Goal: Transaction & Acquisition: Purchase product/service

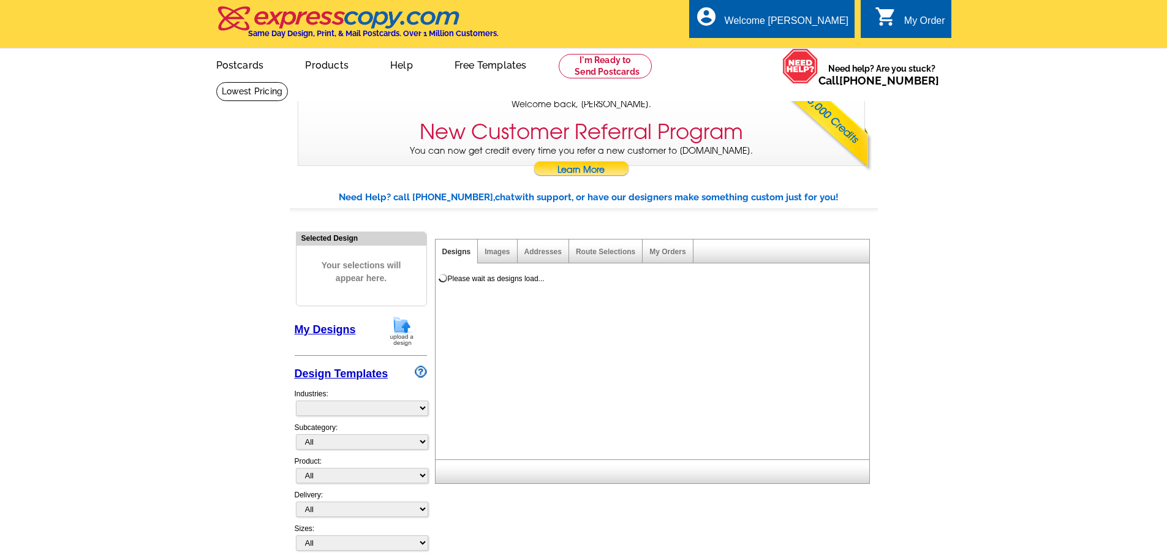
select select "785"
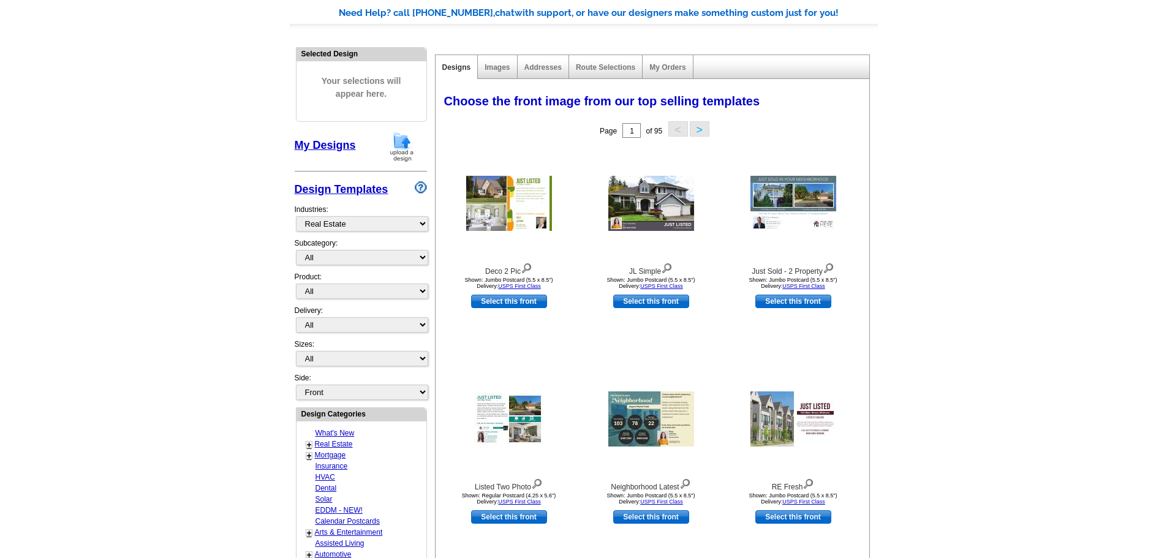
scroll to position [184, 0]
click at [418, 257] on select "All RE/MAX® Referrals [PERSON_NAME]® Berkshire Hathaway Home Services Century 2…" at bounding box center [362, 258] width 132 height 15
select select "789"
click at [296, 251] on select "All RE/MAX® Referrals [PERSON_NAME]® Berkshire Hathaway Home Services Century 2…" at bounding box center [362, 258] width 132 height 15
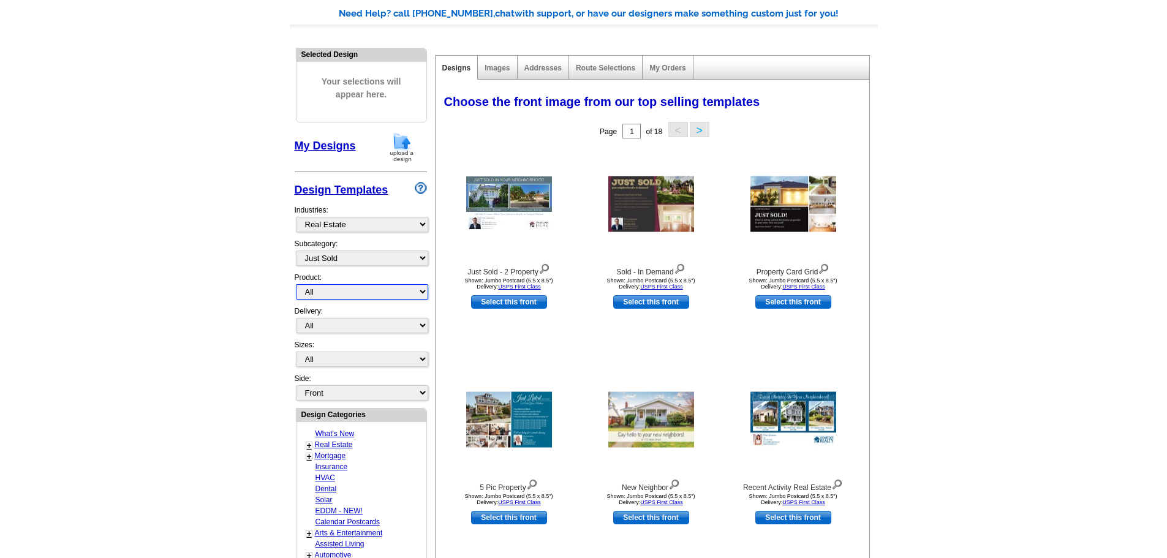
click at [425, 293] on select "All Postcards Letters and flyers Business Cards Door Hangers Greeting Cards" at bounding box center [362, 291] width 132 height 15
select select "1"
click at [296, 285] on select "All Postcards Letters and flyers Business Cards Door Hangers Greeting Cards" at bounding box center [362, 291] width 132 height 15
click at [427, 327] on select "All First Class Mail Shipped to Me EDDM Save 66% on Postage" at bounding box center [362, 325] width 132 height 15
select select "1"
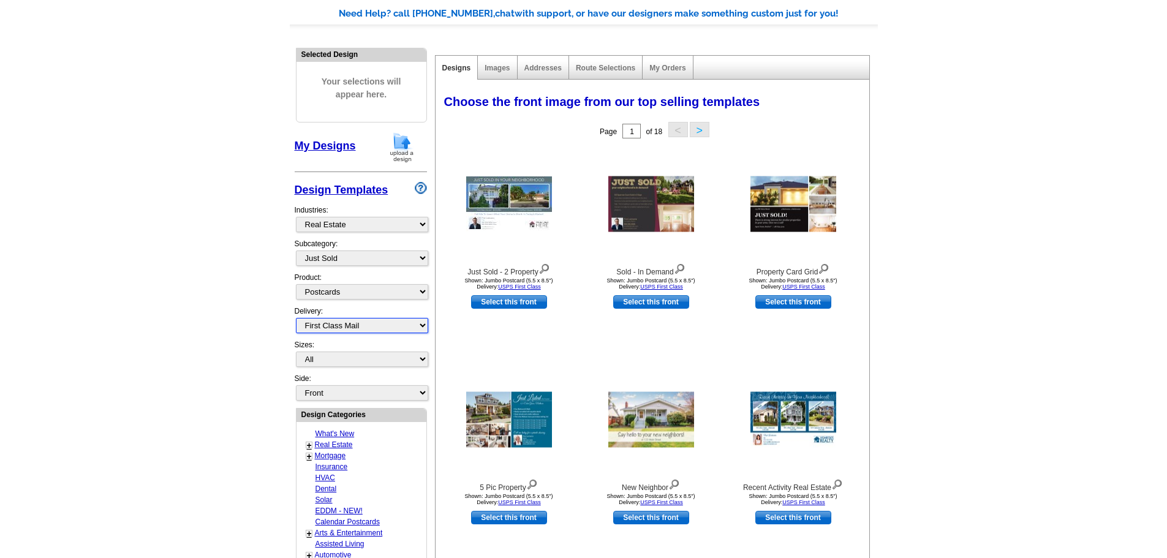
click at [296, 319] on select "All First Class Mail Shipped to Me EDDM Save 66% on Postage" at bounding box center [362, 325] width 132 height 15
click at [423, 358] on select "All Jumbo Postcard (5.5" x 8.5") Regular Postcard (4.25" x 5.6") Panoramic Post…" at bounding box center [362, 359] width 132 height 15
select select "1"
click at [296, 352] on select "All Jumbo Postcard (5.5" x 8.5") Regular Postcard (4.25" x 5.6") Panoramic Post…" at bounding box center [362, 359] width 132 height 15
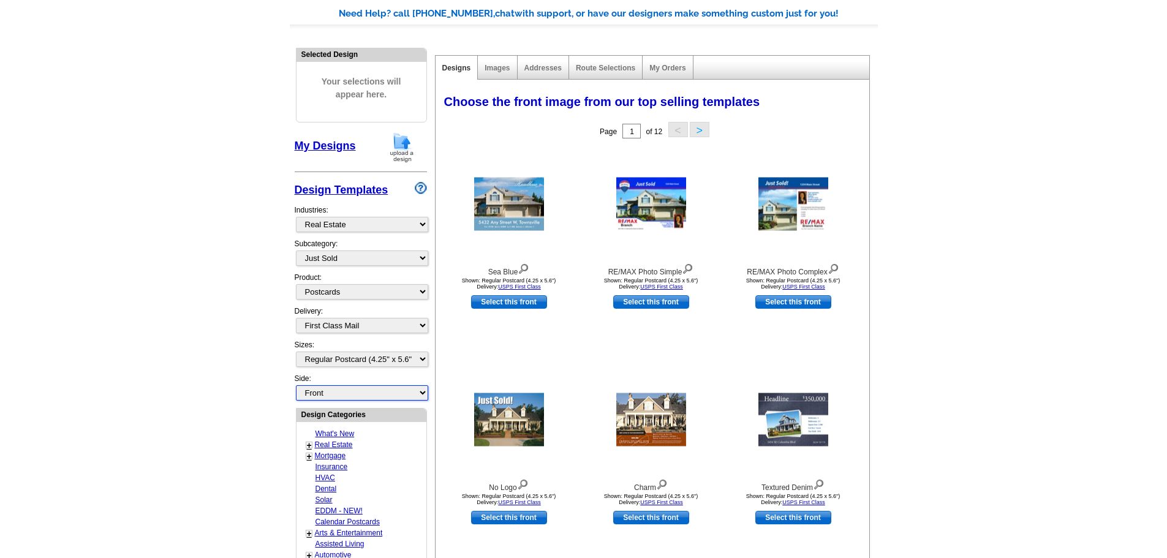
click at [421, 394] on select "Front Back" at bounding box center [362, 392] width 132 height 15
select select "front"
click at [460, 359] on div "Sea Blue Shown: Regular Postcard (4.25 x 5.6") Delivery: USPS First Class Selec…" at bounding box center [509, 251] width 142 height 216
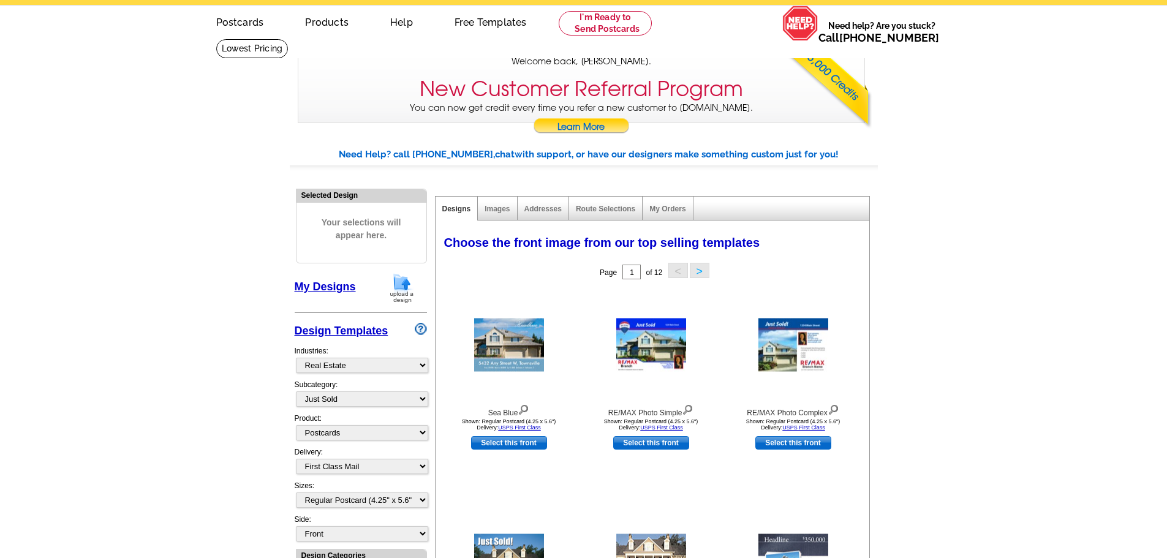
scroll to position [0, 0]
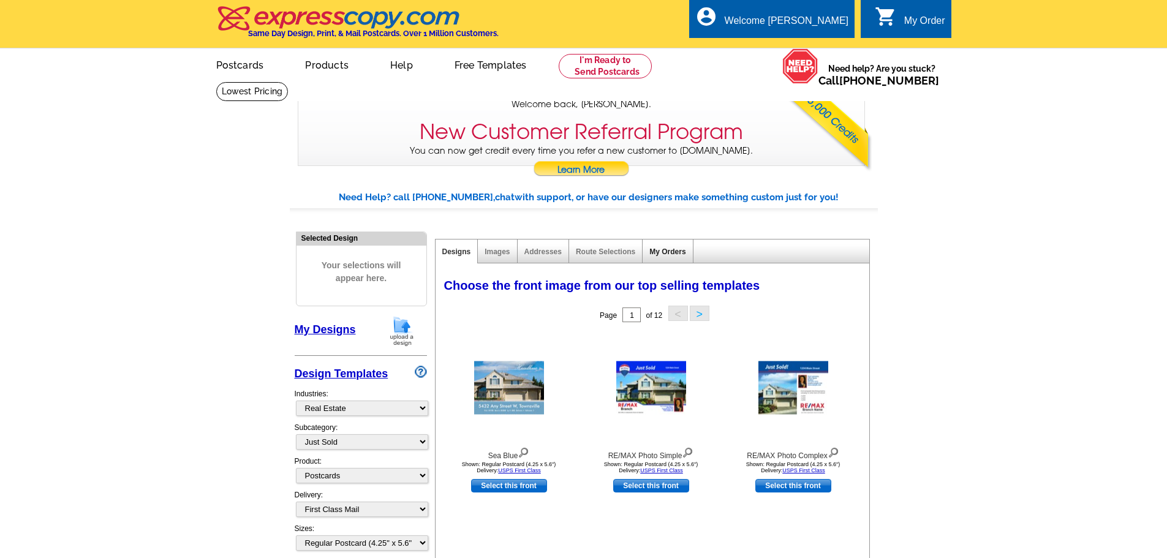
click at [669, 254] on link "My Orders" at bounding box center [668, 252] width 36 height 9
